Goal: Contribute content

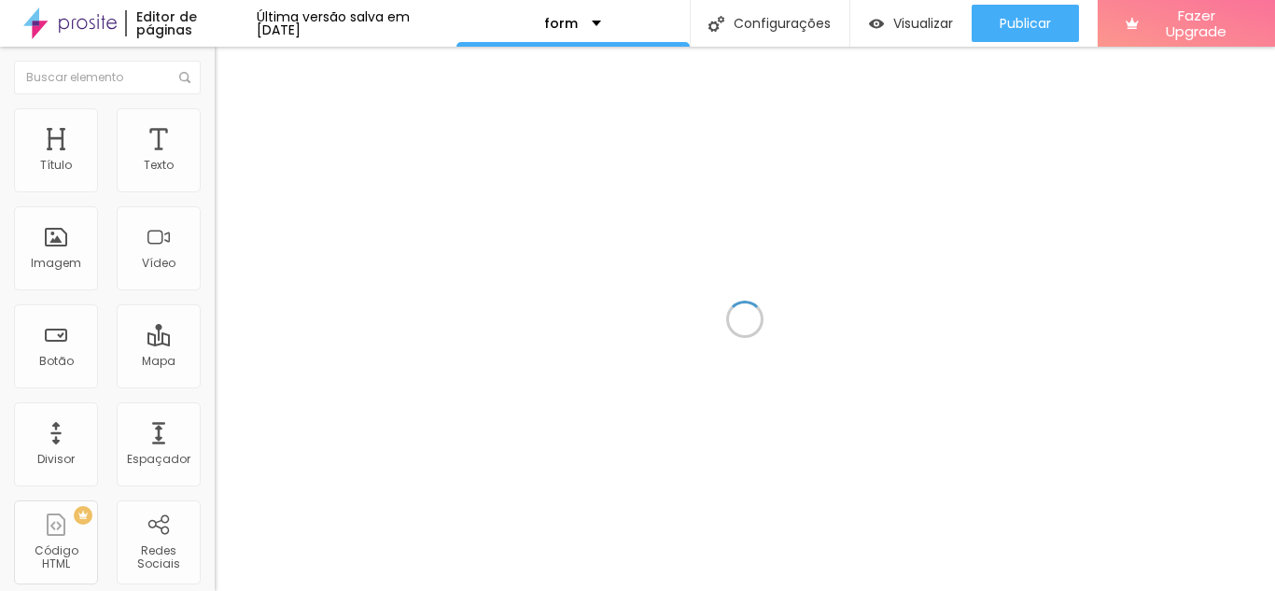
drag, startPoint x: 0, startPoint y: 0, endPoint x: 1059, endPoint y: 322, distance: 1107.1
click at [1059, 322] on div at bounding box center [745, 319] width 1060 height 544
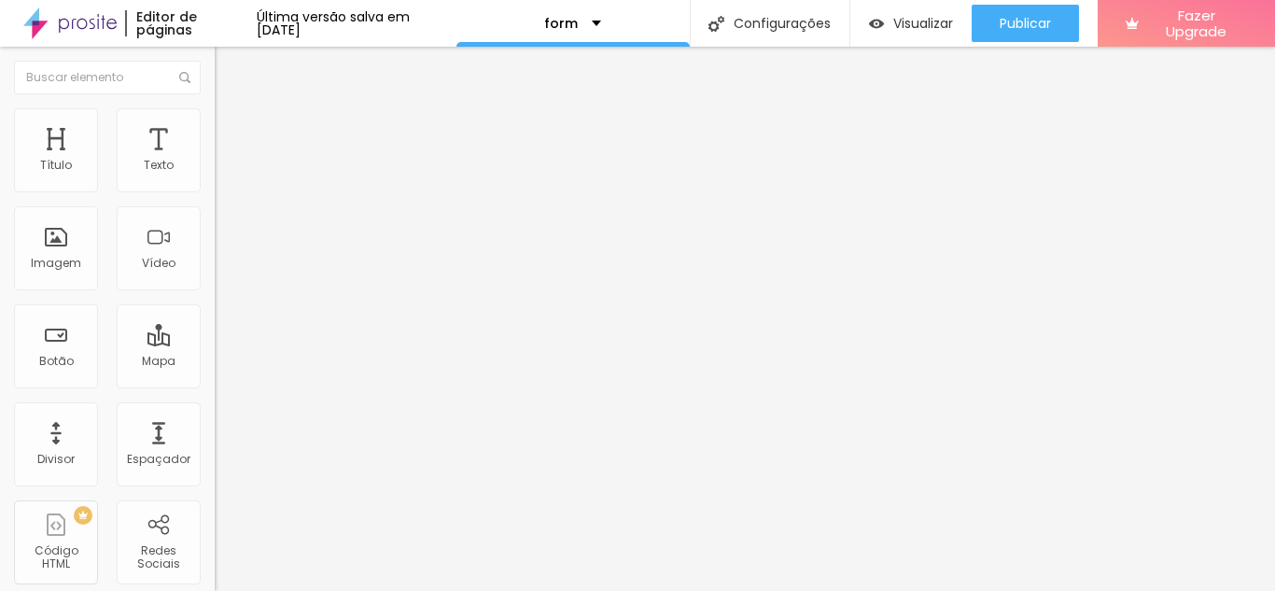
click at [215, 119] on img at bounding box center [223, 116] width 17 height 17
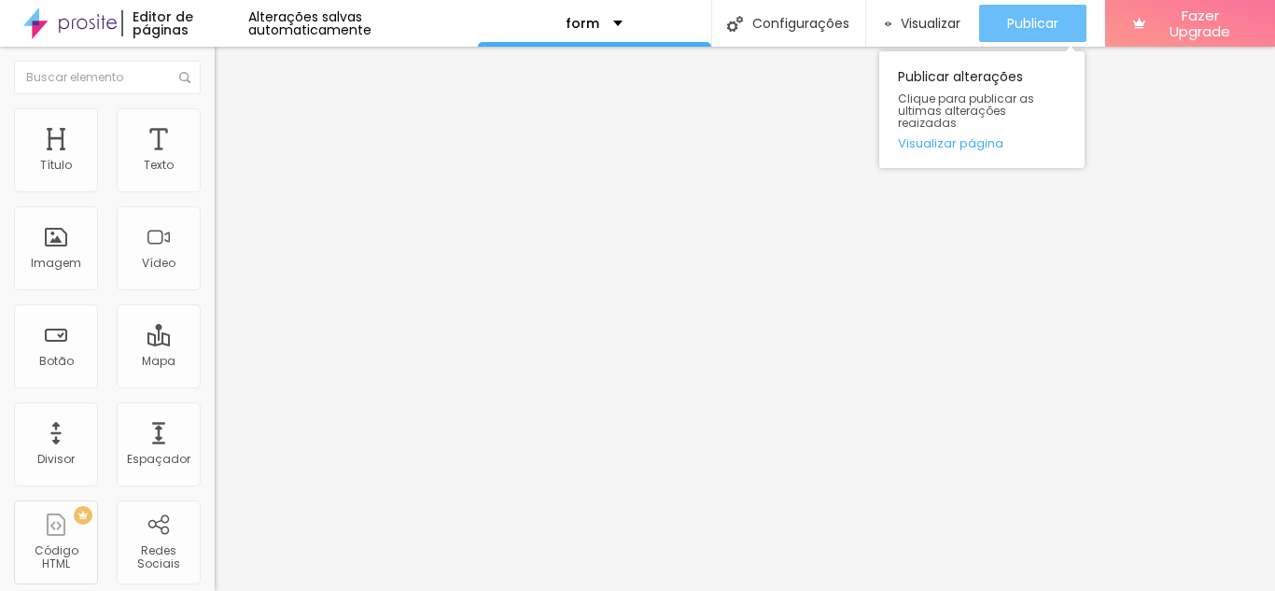
click at [1027, 37] on div "Publicar" at bounding box center [1032, 23] width 51 height 37
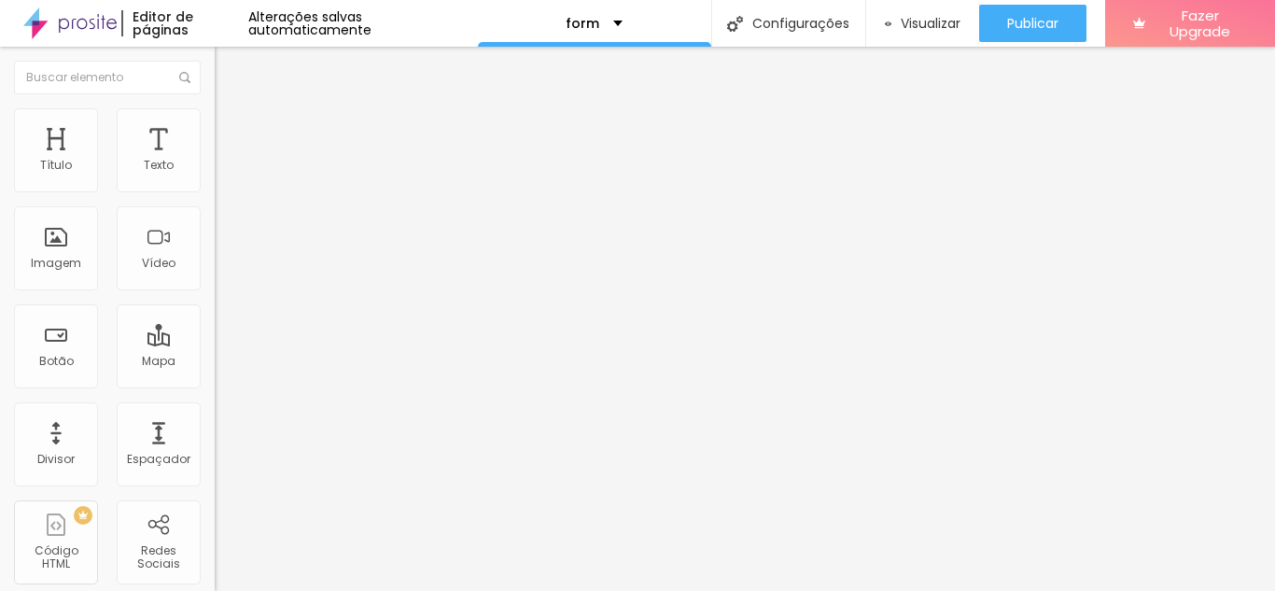
click at [229, 74] on img "button" at bounding box center [236, 68] width 15 height 15
